Goal: Information Seeking & Learning: Learn about a topic

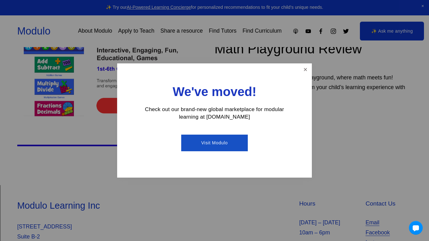
scroll to position [236, 0]
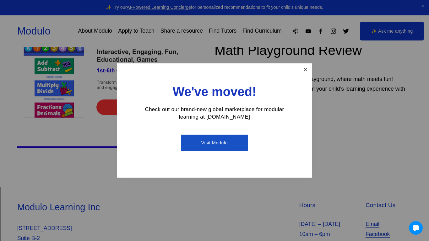
click at [309, 69] on link "Close" at bounding box center [305, 69] width 11 height 11
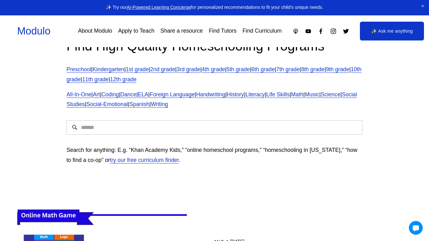
scroll to position [0, 0]
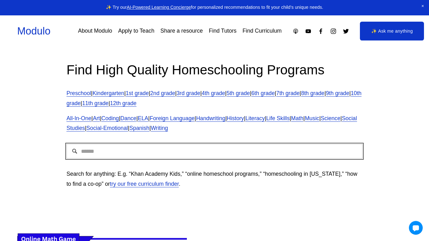
click at [182, 152] on input "Search" at bounding box center [215, 151] width 296 height 14
type input "**********"
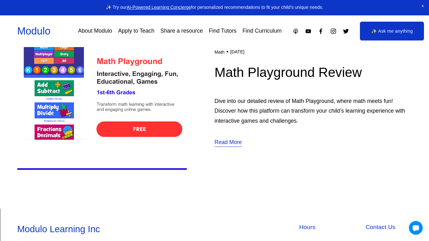
scroll to position [215, 0]
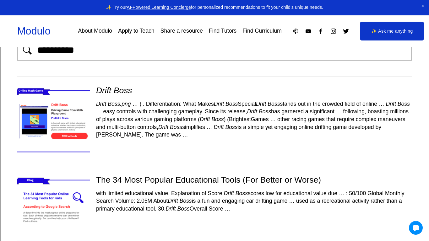
click at [80, 129] on img at bounding box center [53, 121] width 86 height 73
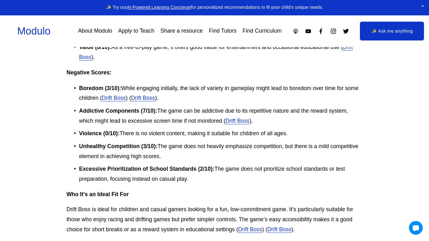
scroll to position [1118, 0]
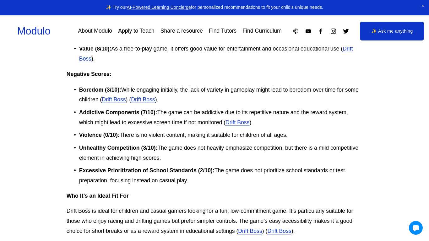
click at [120, 103] on link "Drift Boss" at bounding box center [114, 99] width 24 height 6
click at [235, 126] on link "Drift Boss" at bounding box center [237, 122] width 24 height 6
